Goal: Task Accomplishment & Management: Use online tool/utility

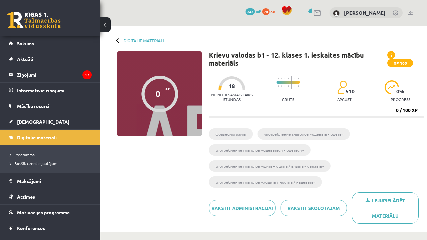
scroll to position [300, 0]
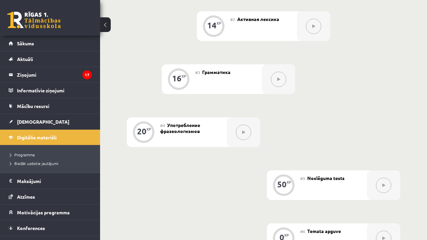
drag, startPoint x: 263, startPoint y: 5, endPoint x: 370, endPoint y: 31, distance: 109.8
click at [370, 31] on div "0 XP #1 Pirms sāc mācīties! Ievada daļa. 14 XP #2 Активная лексика 16 XP #3 Гра…" at bounding box center [263, 105] width 273 height 295
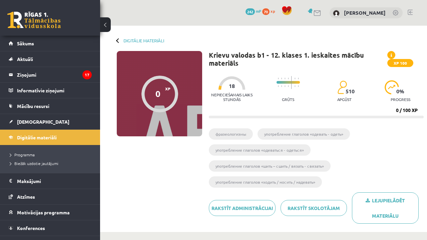
scroll to position [0, 0]
click at [66, 72] on legend "Ziņojumi 17" at bounding box center [54, 74] width 75 height 15
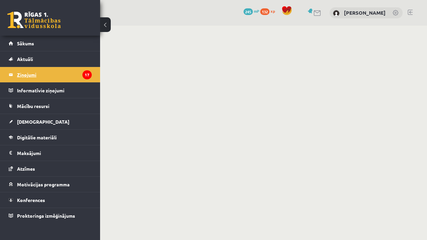
click at [58, 76] on legend "Ziņojumi 17" at bounding box center [54, 74] width 75 height 15
click at [33, 121] on span "[DEMOGRAPHIC_DATA]" at bounding box center [43, 122] width 52 height 6
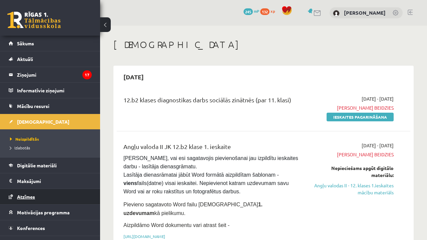
click at [55, 194] on link "Atzīmes" at bounding box center [50, 196] width 83 height 15
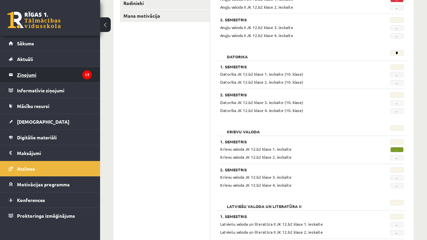
scroll to position [136, 0]
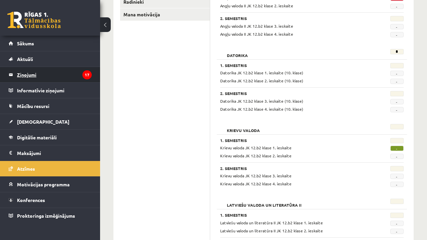
click at [42, 75] on legend "Ziņojumi 17" at bounding box center [54, 74] width 75 height 15
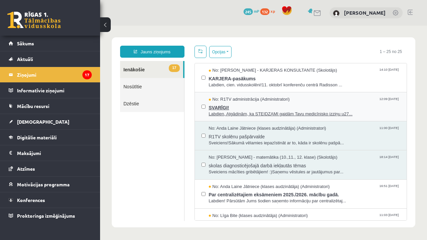
click at [311, 103] on span "SVARĪGI!" at bounding box center [304, 107] width 191 height 8
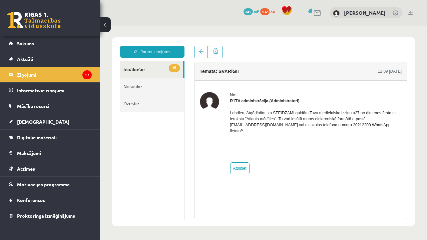
click at [74, 72] on legend "Ziņojumi 17" at bounding box center [54, 74] width 75 height 15
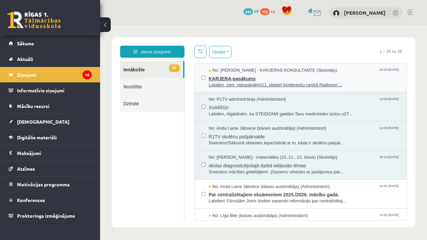
click at [284, 74] on span "KARJERA-pasākums" at bounding box center [304, 78] width 191 height 8
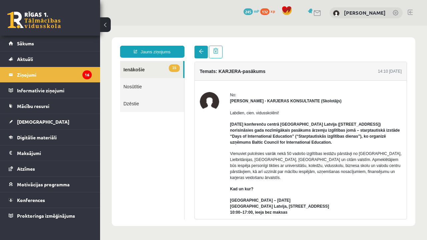
click at [206, 50] on link at bounding box center [200, 52] width 13 height 13
click at [204, 53] on link at bounding box center [200, 52] width 13 height 13
click at [202, 52] on span at bounding box center [201, 51] width 5 height 5
click at [166, 71] on link "15 Ienākošie" at bounding box center [151, 69] width 63 height 17
click at [140, 73] on link "15 Ienākošie" at bounding box center [151, 69] width 63 height 17
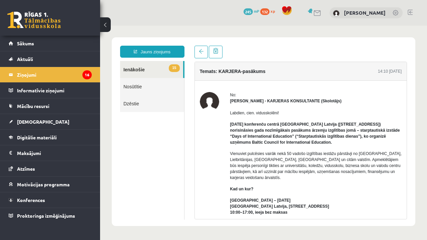
click at [140, 70] on link "15 Ienākošie" at bounding box center [151, 69] width 63 height 17
click at [209, 50] on link at bounding box center [216, 52] width 14 height 13
click at [202, 51] on span at bounding box center [201, 51] width 5 height 5
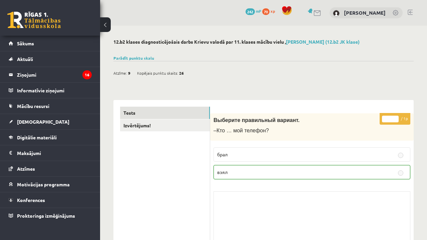
scroll to position [1771, 0]
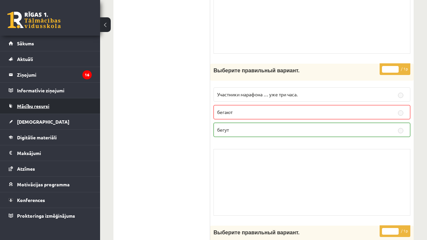
click at [60, 110] on link "Mācību resursi" at bounding box center [50, 105] width 83 height 15
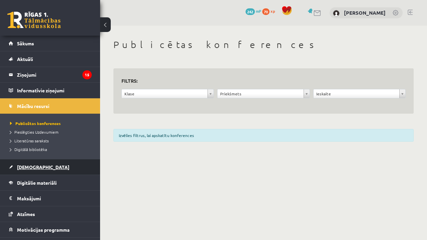
click at [51, 168] on link "[DEMOGRAPHIC_DATA]" at bounding box center [50, 166] width 83 height 15
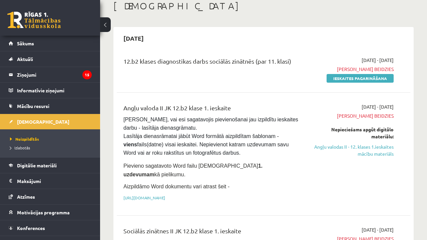
scroll to position [39, 0]
click at [380, 154] on link "Angļu valodas II - 12. klases 1.ieskaites mācību materiāls" at bounding box center [351, 150] width 83 height 14
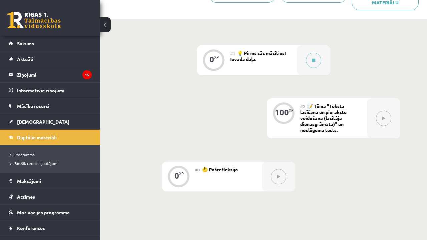
scroll to position [146, 0]
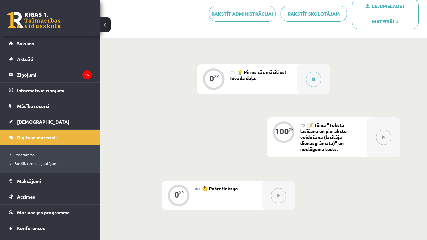
click at [259, 72] on span "💡 Pirms sāc mācīties! Ievada daļa." at bounding box center [258, 75] width 56 height 12
click at [312, 79] on icon at bounding box center [313, 79] width 3 height 4
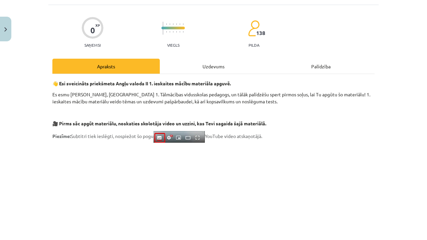
scroll to position [48, 0]
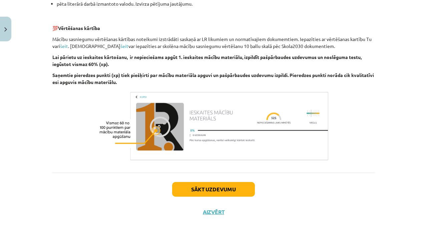
click at [214, 193] on button "Sākt uzdevumu" at bounding box center [213, 189] width 83 height 15
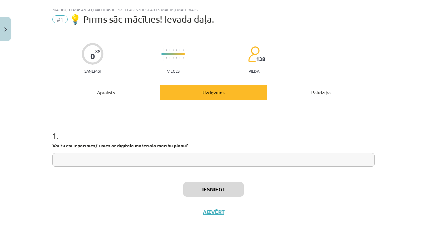
scroll to position [14, 0]
click at [185, 159] on input "text" at bounding box center [213, 160] width 322 height 14
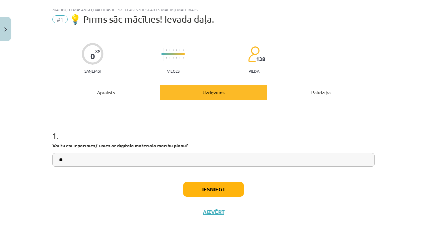
type input "**"
click at [221, 193] on button "Iesniegt" at bounding box center [213, 189] width 61 height 15
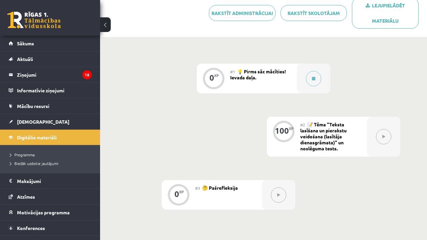
scroll to position [143, 0]
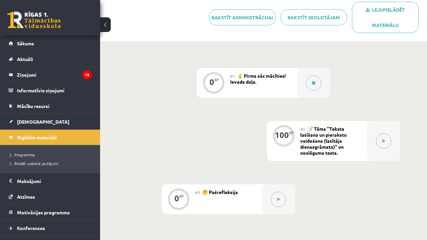
click at [386, 135] on button at bounding box center [383, 140] width 15 height 15
